Goal: Information Seeking & Learning: Learn about a topic

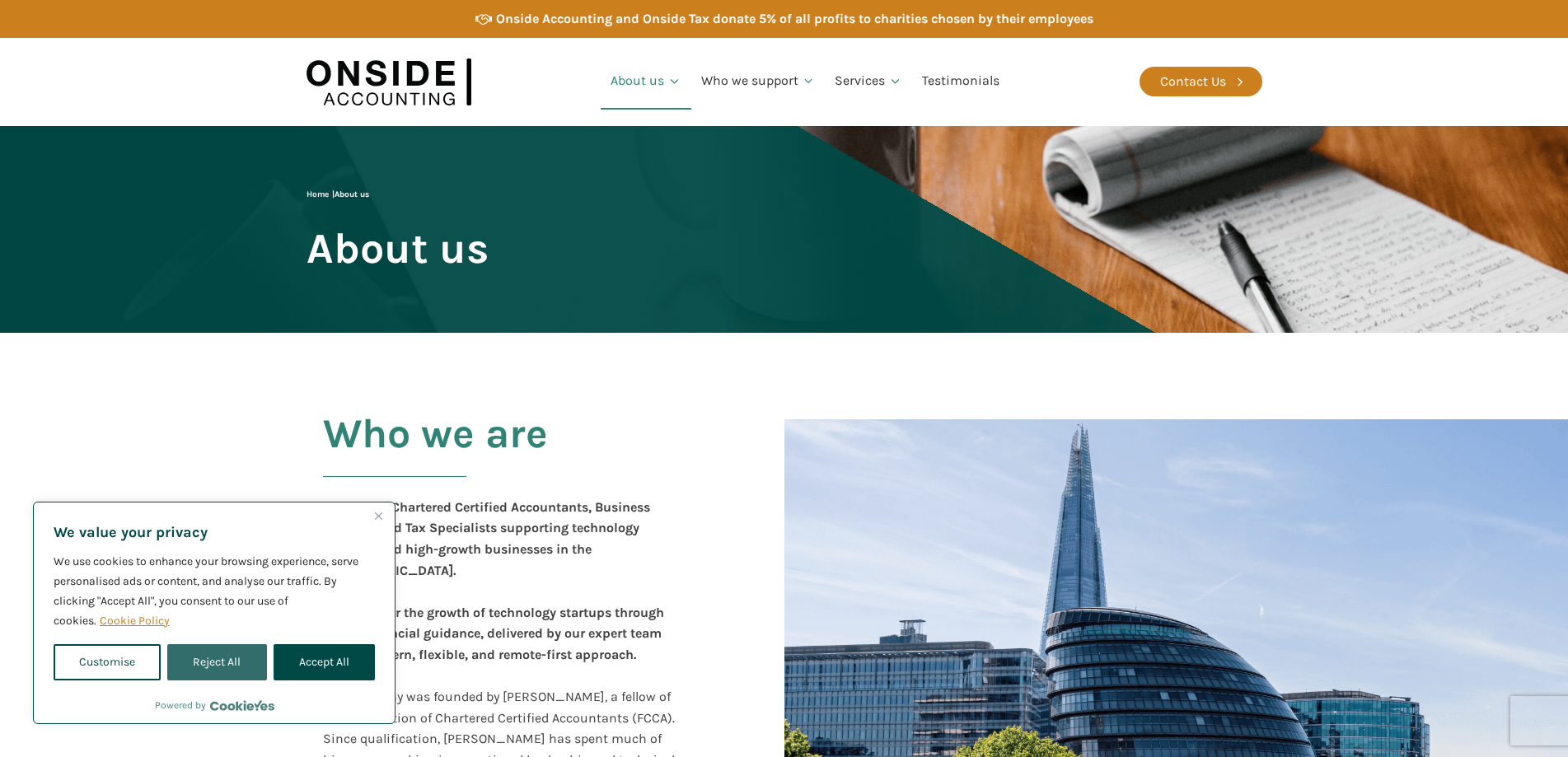
click at [221, 672] on button "Reject All" at bounding box center [217, 662] width 99 height 36
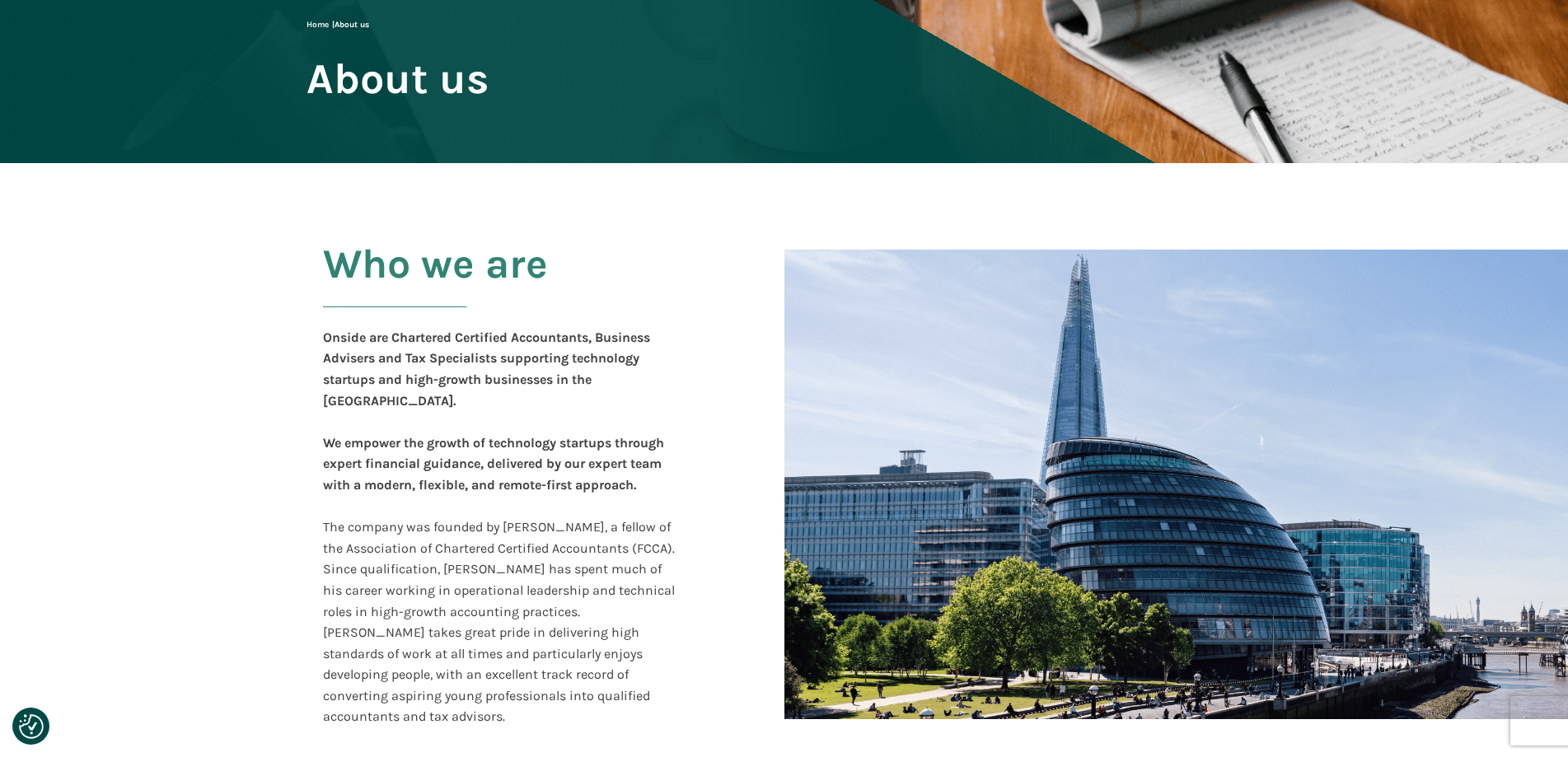
scroll to position [247, 0]
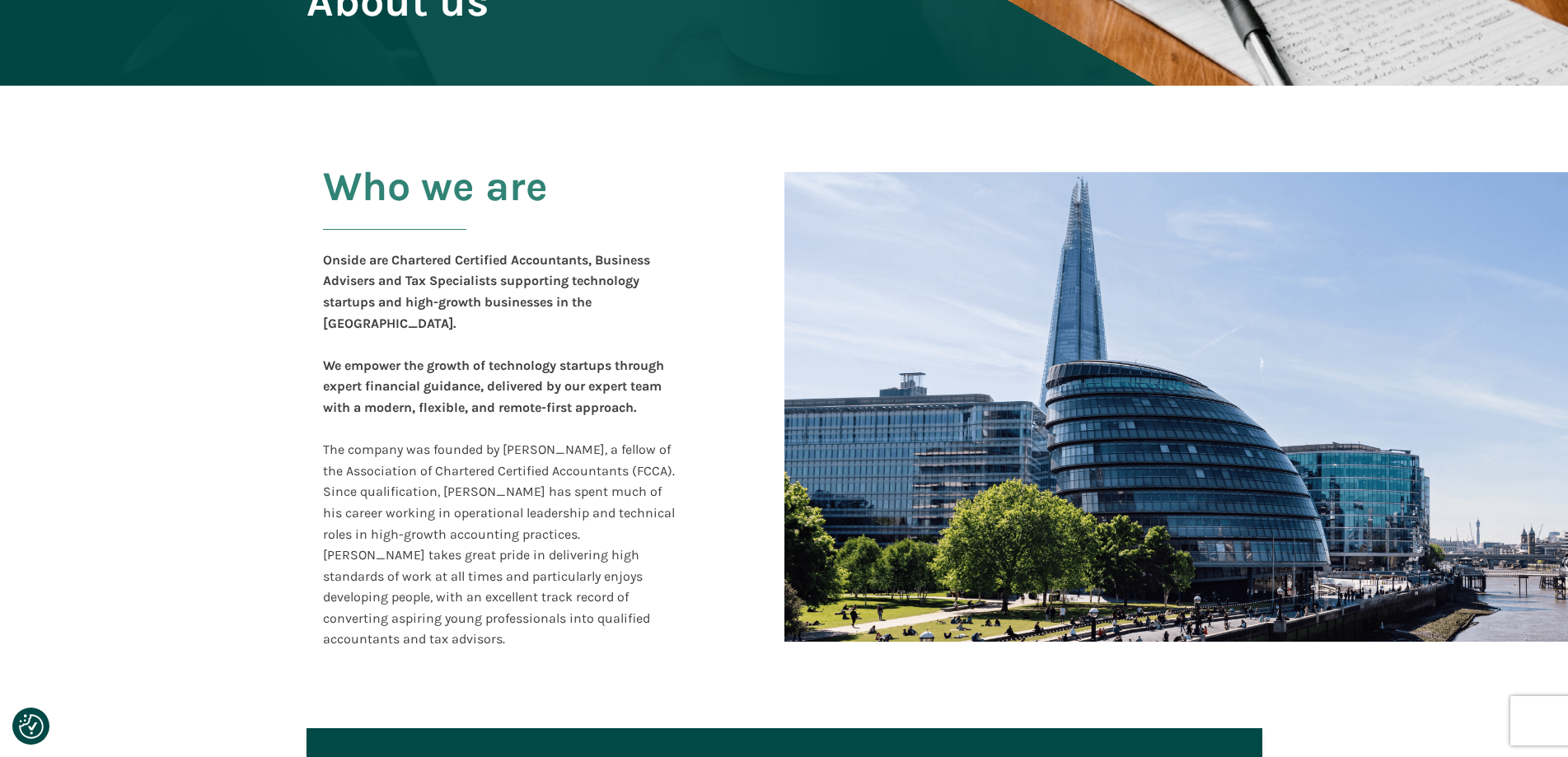
click at [267, 396] on section "Who we are Onside are Chartered Certified Accountants, Business Advisers and Ta…" at bounding box center [784, 407] width 1568 height 643
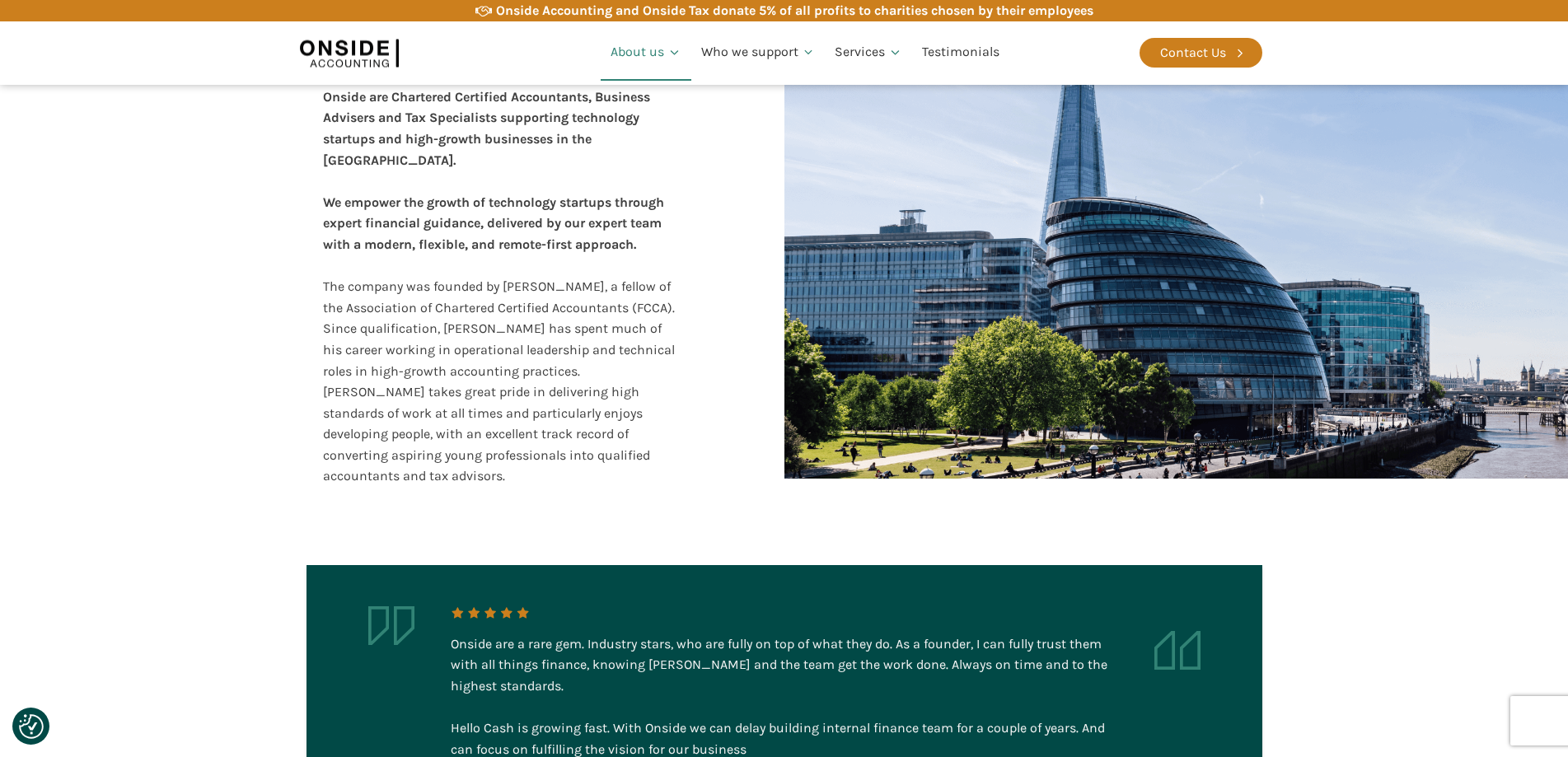
scroll to position [412, 0]
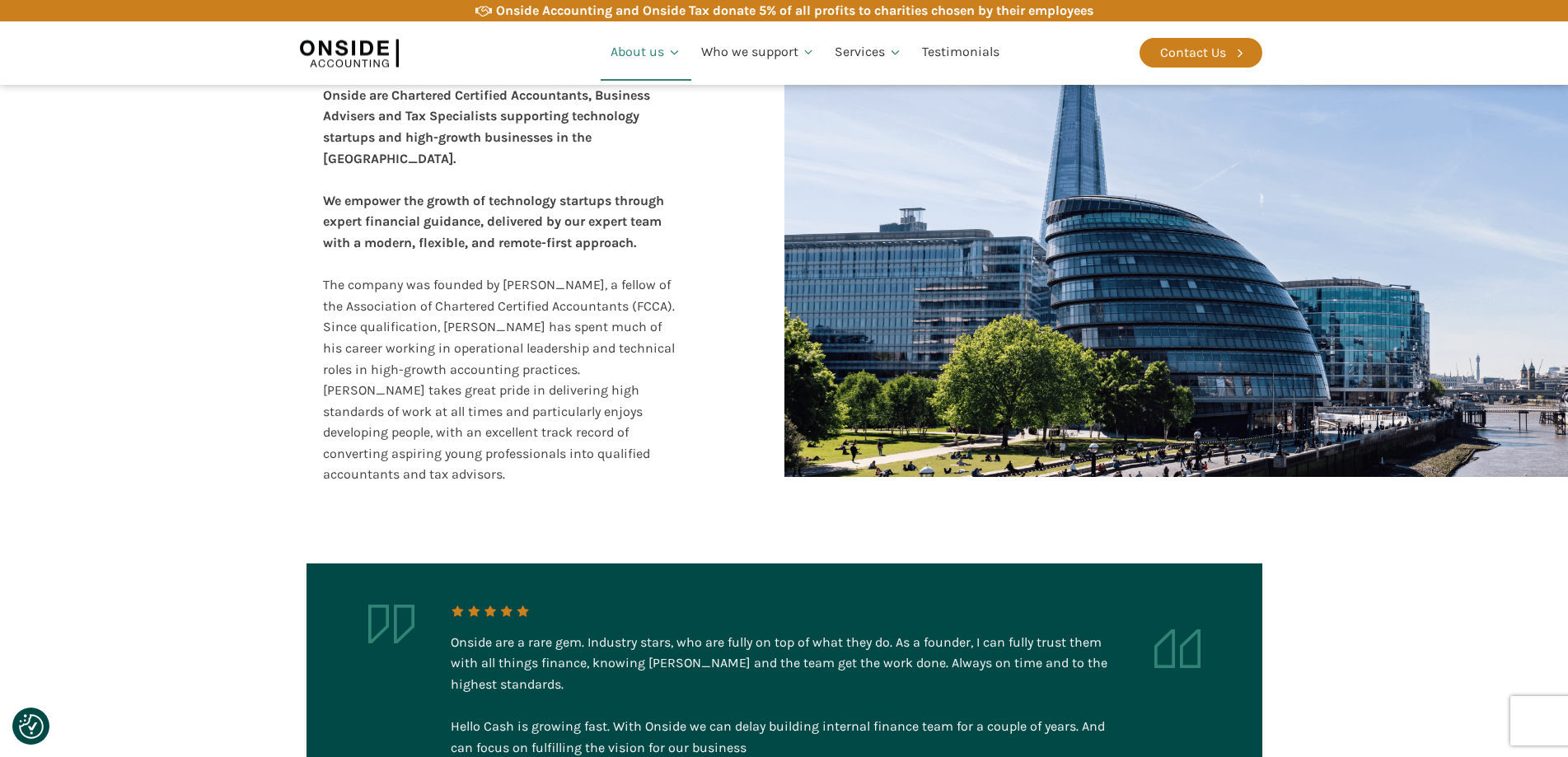
click at [267, 396] on section "Who we are Onside are Chartered Certified Accountants, Business Advisers and Ta…" at bounding box center [784, 242] width 1568 height 643
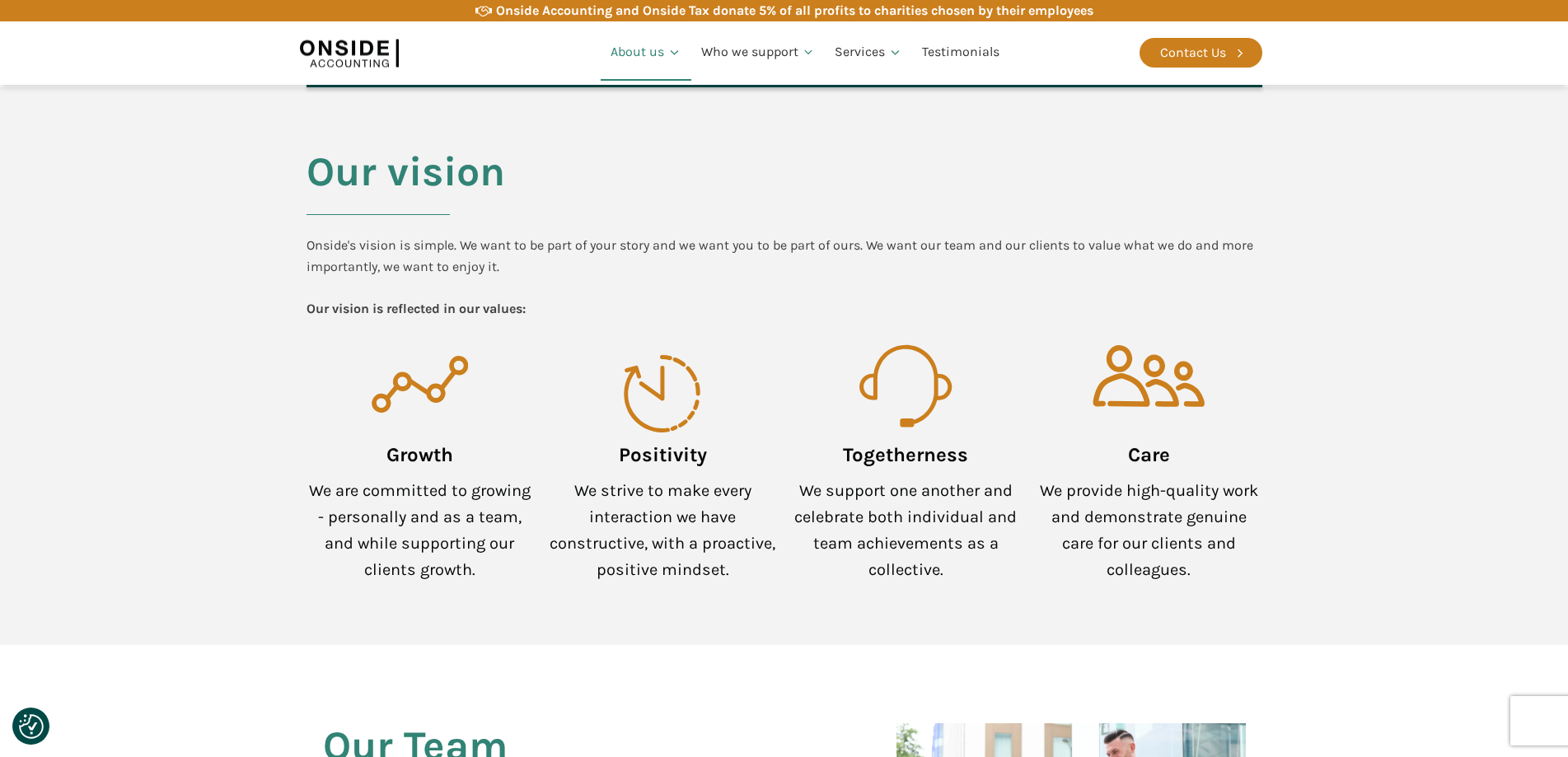
scroll to position [1153, 0]
click at [801, 411] on div "Togetherness We support one another and celebrate both individual and team achi…" at bounding box center [905, 452] width 227 height 263
click at [773, 420] on div "Positivity We strive to make every interaction we have constructive, with a pro…" at bounding box center [663, 452] width 227 height 263
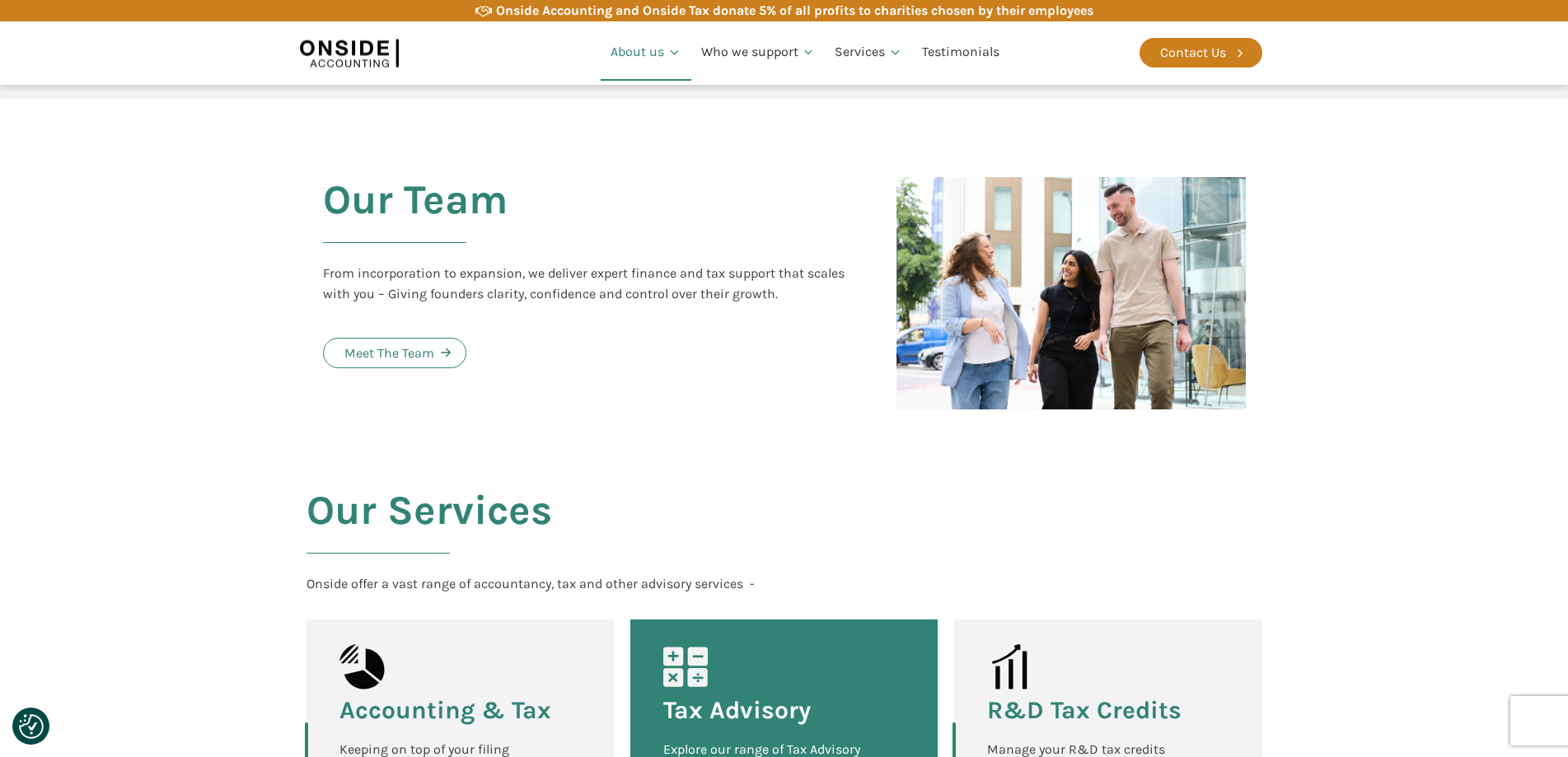
scroll to position [1976, 0]
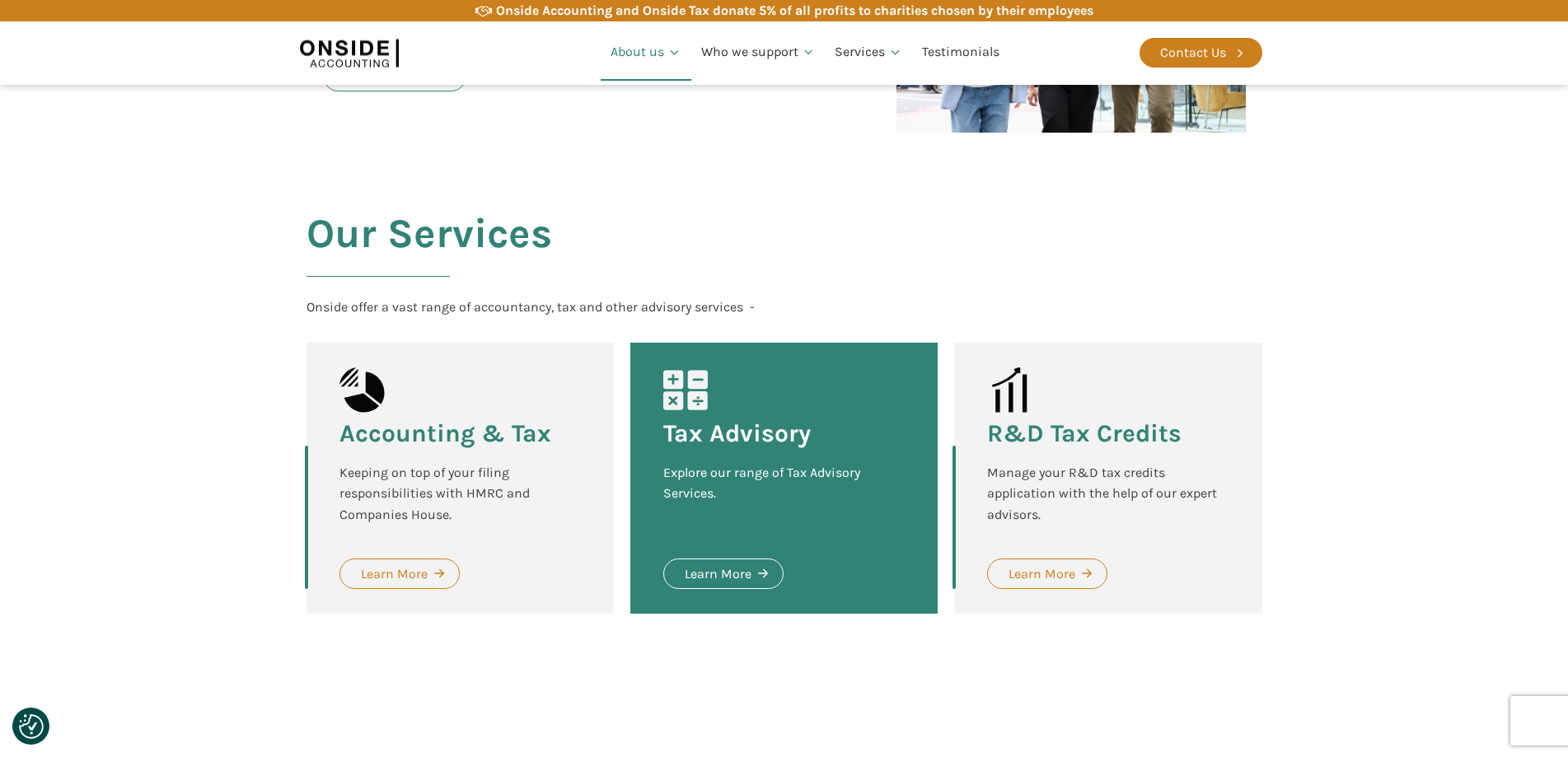
click at [212, 425] on section "Our Services Onside offer a vast range of accountancy, tax and other advisory s…" at bounding box center [784, 424] width 1568 height 551
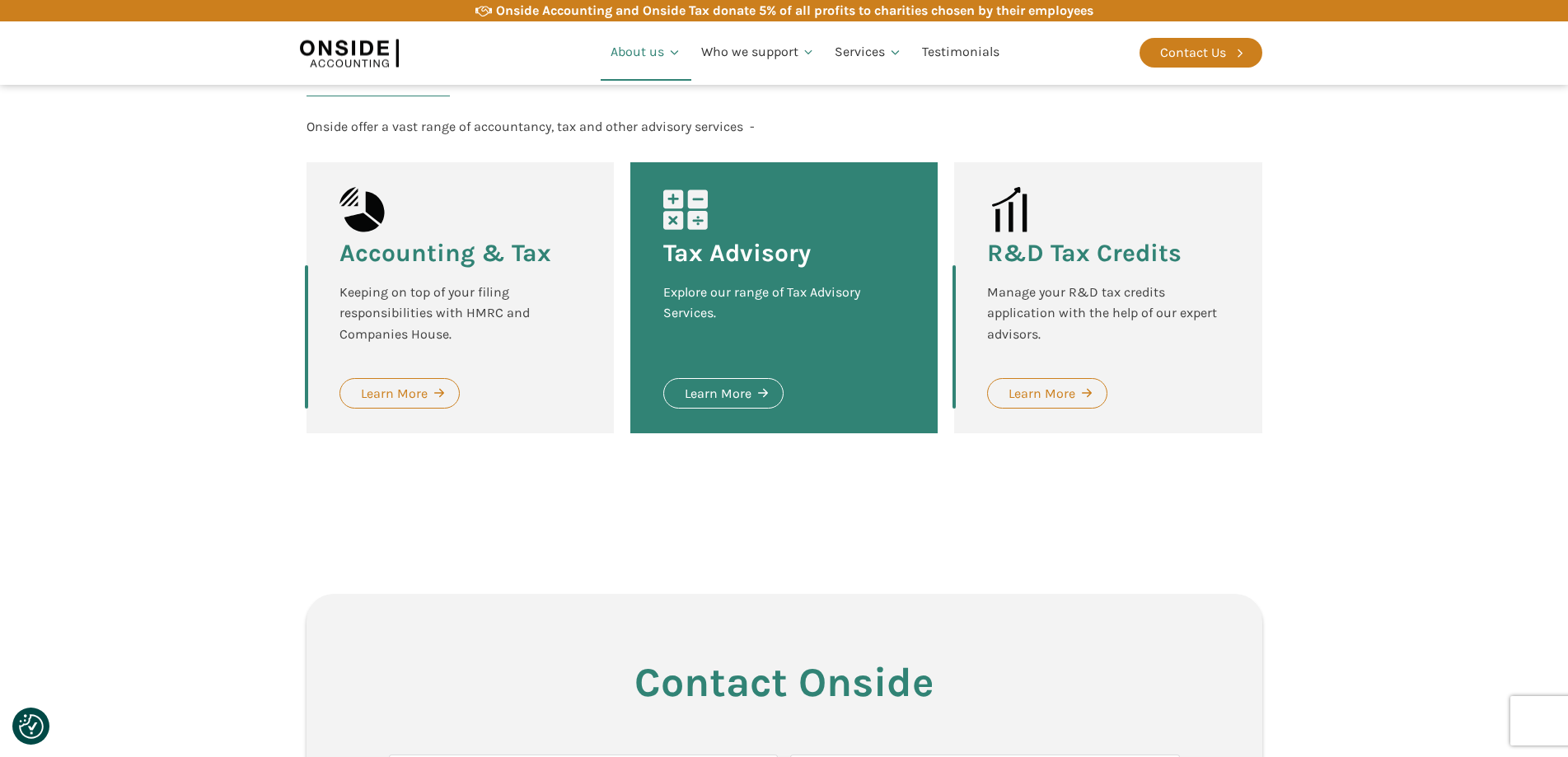
scroll to position [2223, 0]
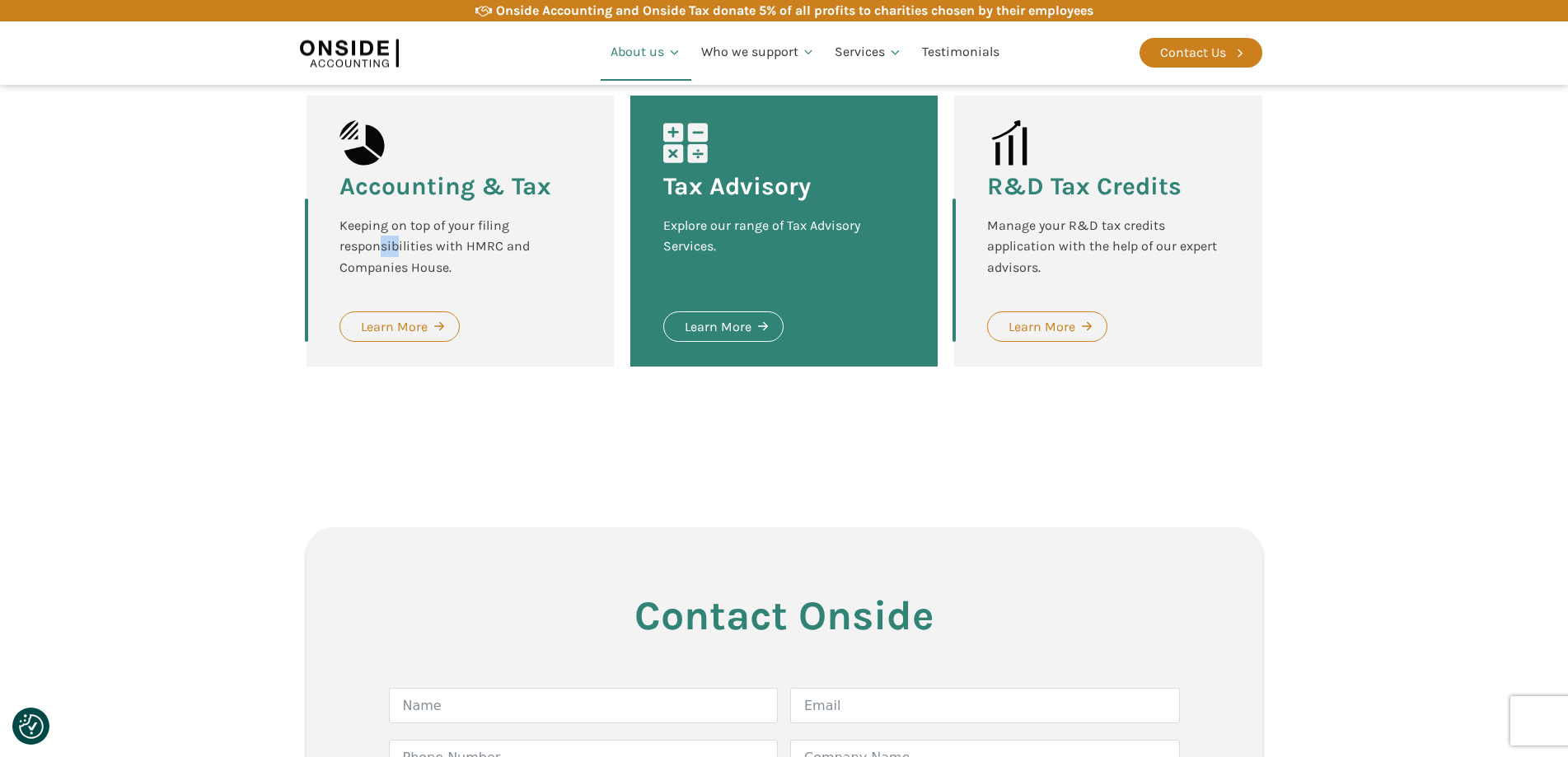
click at [398, 215] on div "Keeping on top of your filing responsibilities with HMRC and Companies House." at bounding box center [460, 247] width 241 height 63
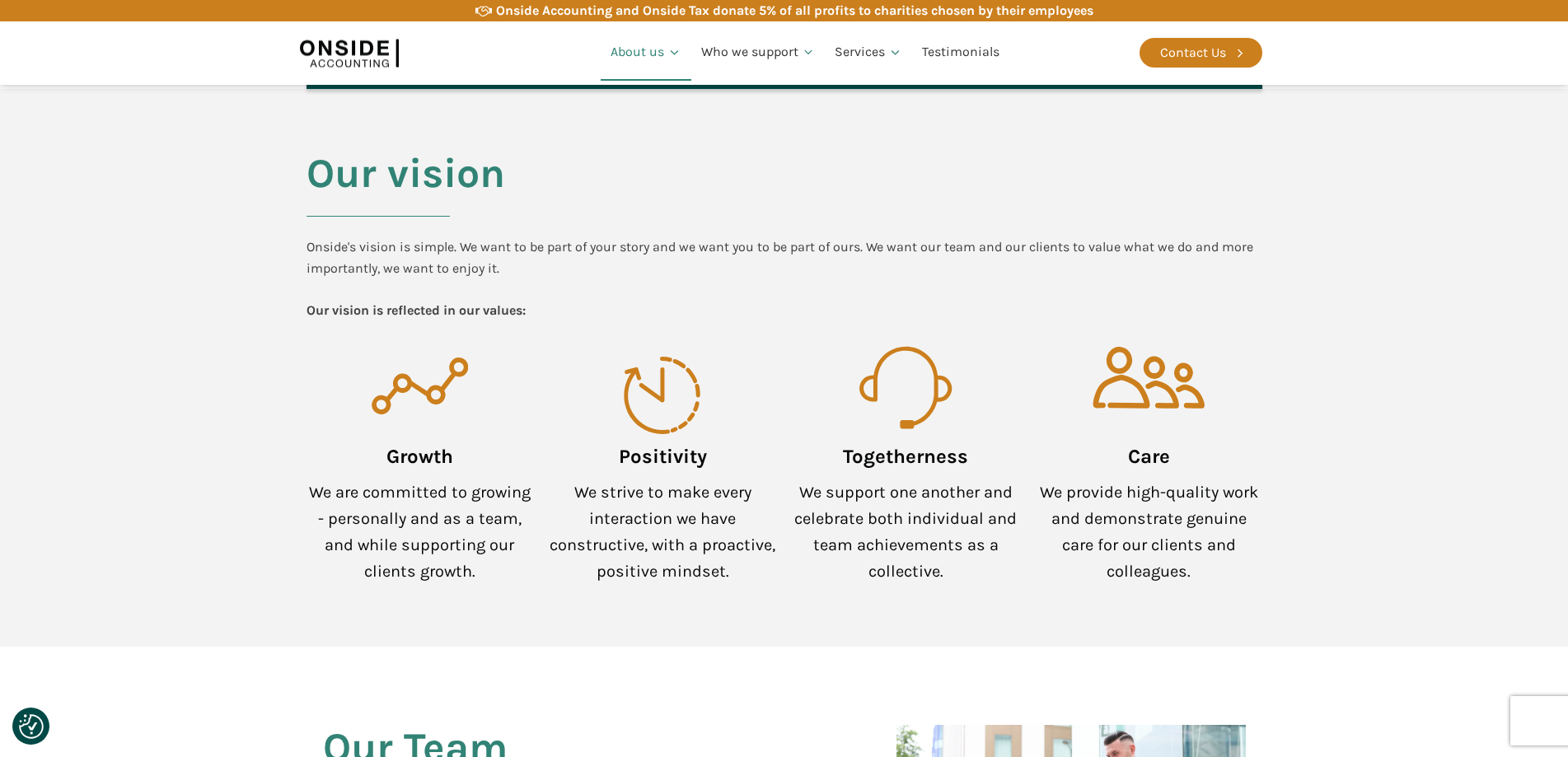
scroll to position [1153, 0]
